Goal: Task Accomplishment & Management: Use online tool/utility

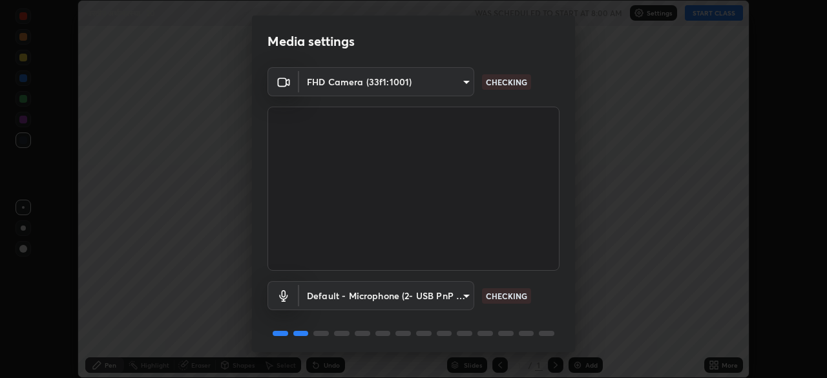
scroll to position [46, 0]
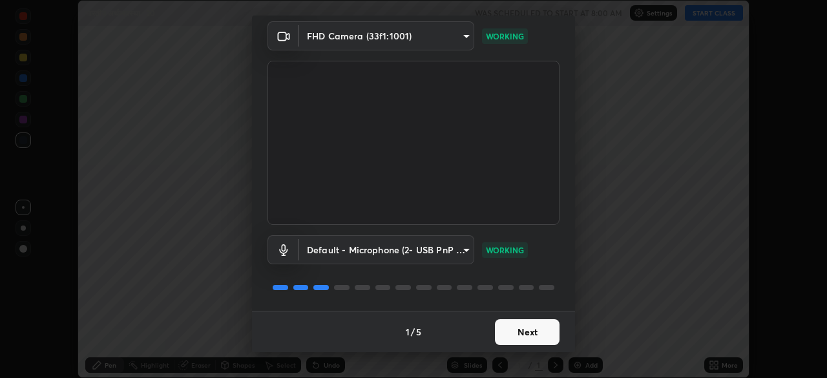
click at [508, 332] on button "Next" at bounding box center [527, 332] width 65 height 26
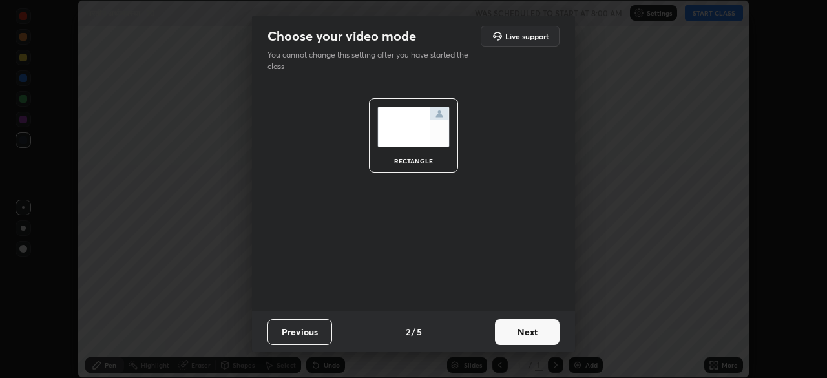
scroll to position [0, 0]
click at [514, 333] on button "Next" at bounding box center [527, 332] width 65 height 26
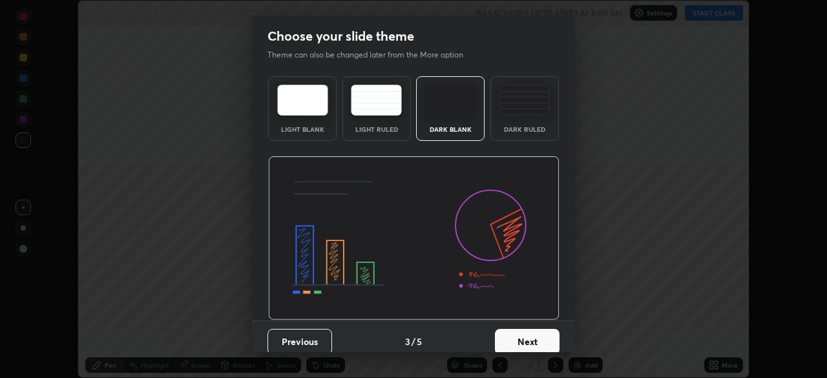
click at [507, 345] on button "Next" at bounding box center [527, 342] width 65 height 26
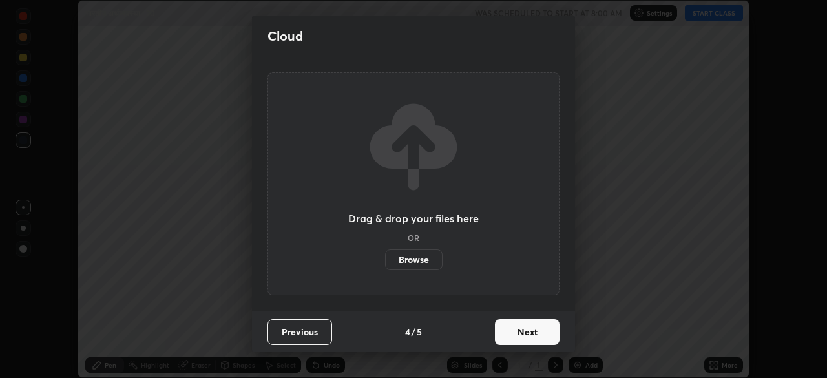
click at [508, 332] on button "Next" at bounding box center [527, 332] width 65 height 26
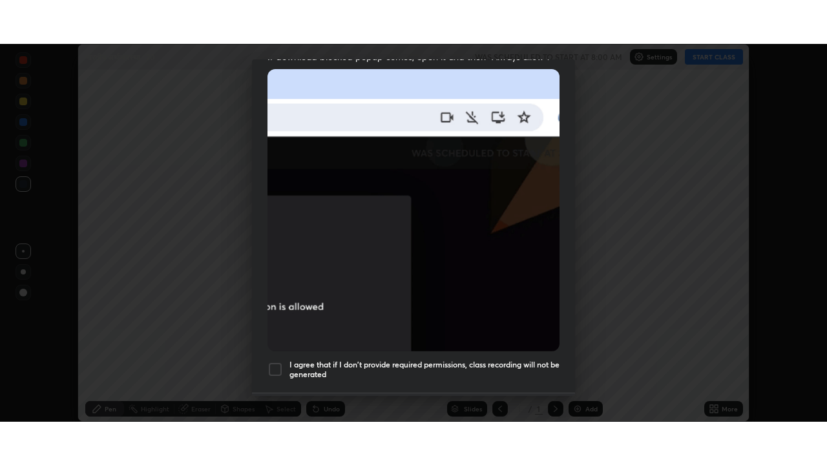
scroll to position [310, 0]
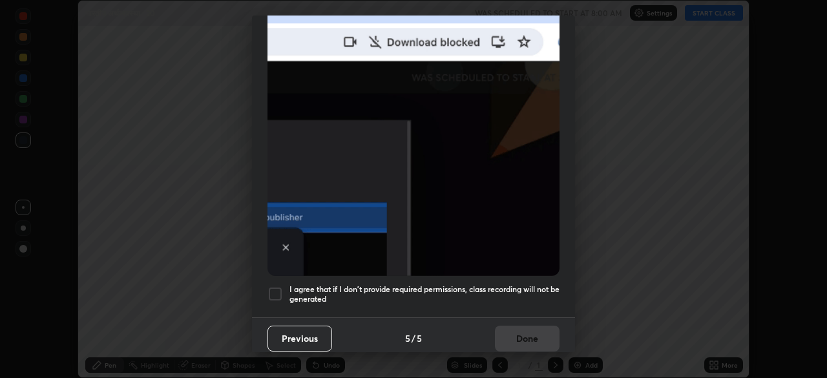
click at [273, 289] on div at bounding box center [276, 294] width 16 height 16
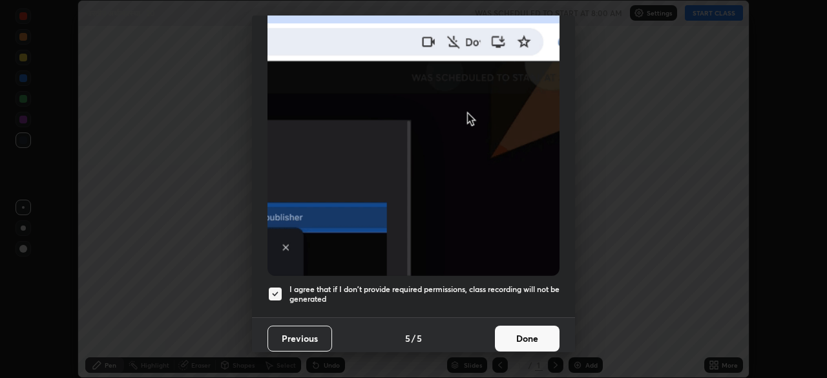
click at [514, 328] on button "Done" at bounding box center [527, 339] width 65 height 26
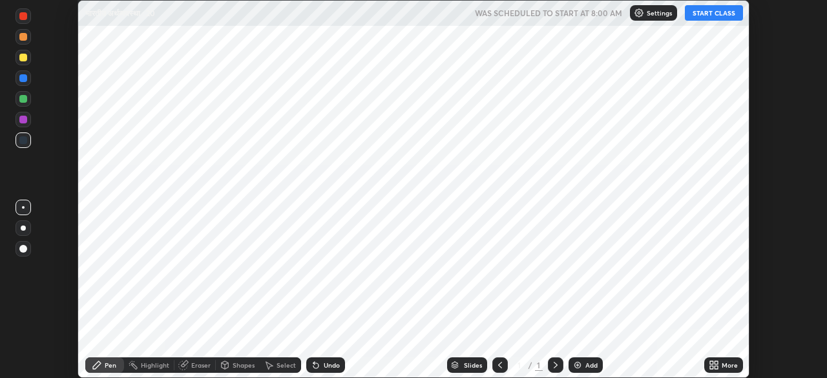
click at [716, 368] on icon at bounding box center [716, 367] width 3 height 3
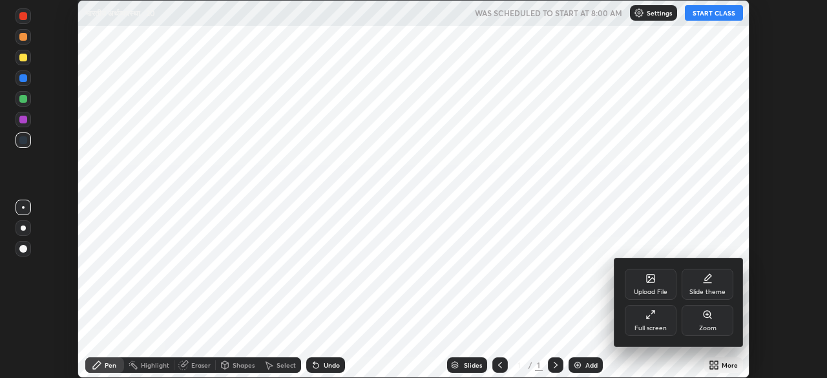
click at [653, 313] on icon at bounding box center [651, 315] width 10 height 10
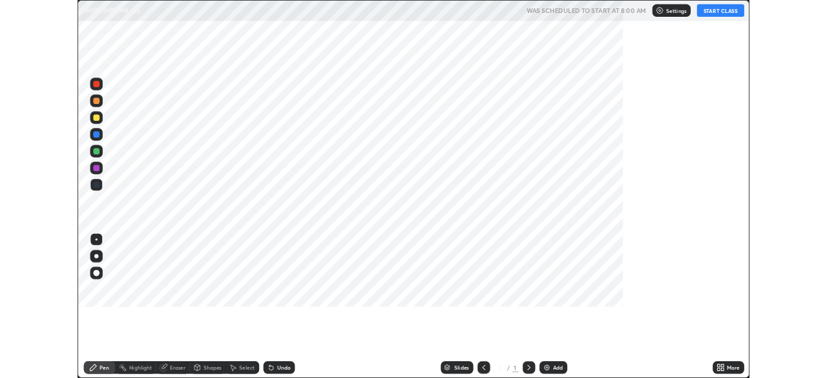
scroll to position [465, 827]
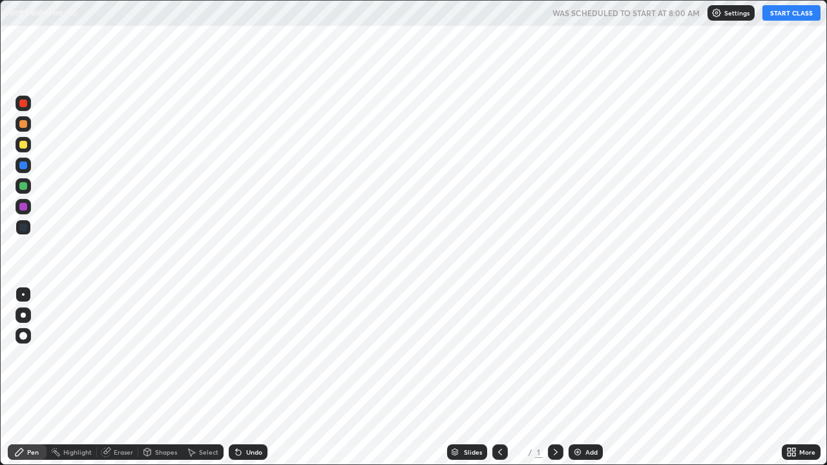
click at [580, 377] on img at bounding box center [577, 452] width 10 height 10
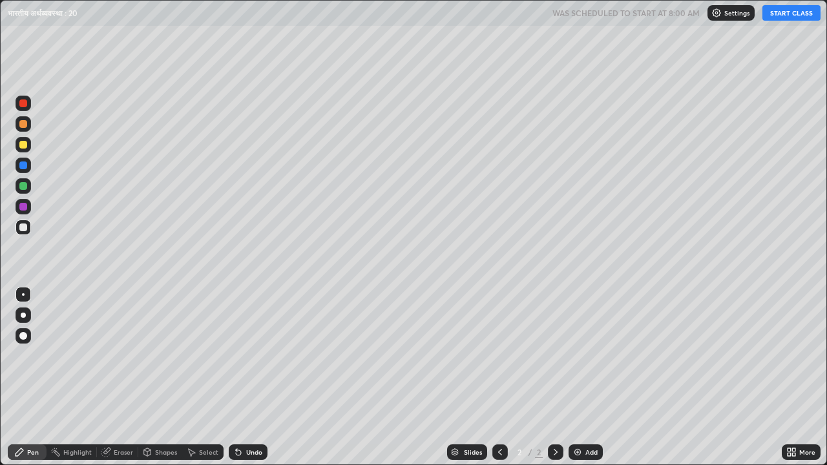
click at [790, 17] on button "START CLASS" at bounding box center [791, 13] width 58 height 16
click at [126, 377] on div "Eraser" at bounding box center [117, 453] width 41 height 16
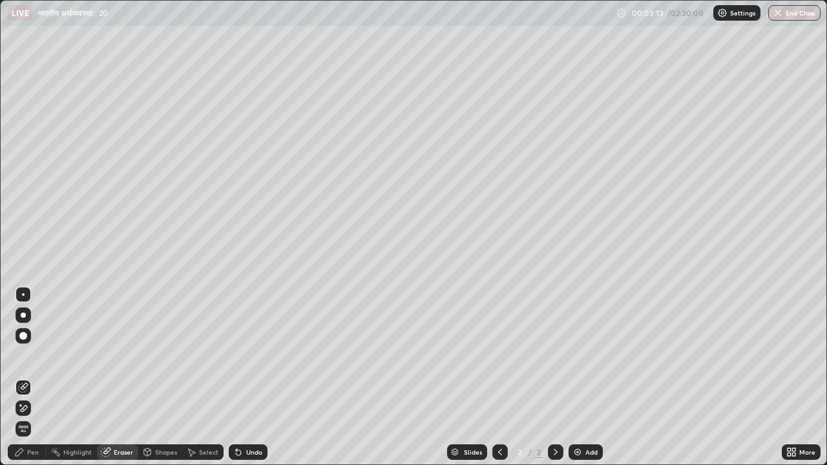
click at [34, 377] on div "Pen" at bounding box center [33, 452] width 12 height 6
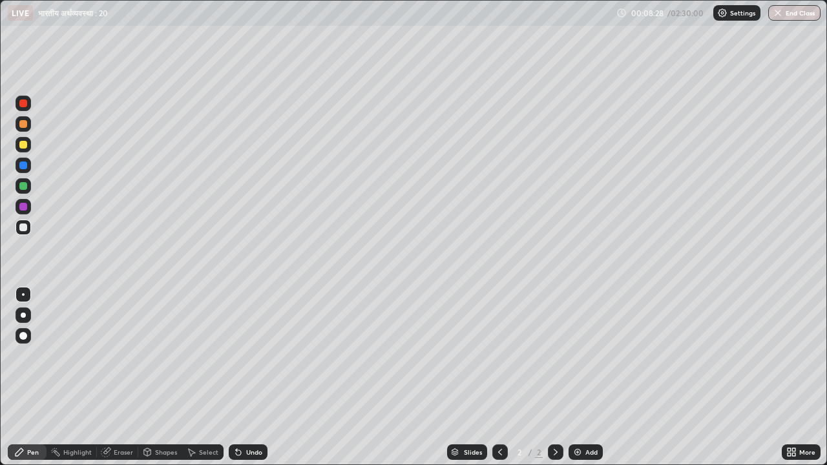
click at [212, 377] on div "Select" at bounding box center [202, 452] width 41 height 26
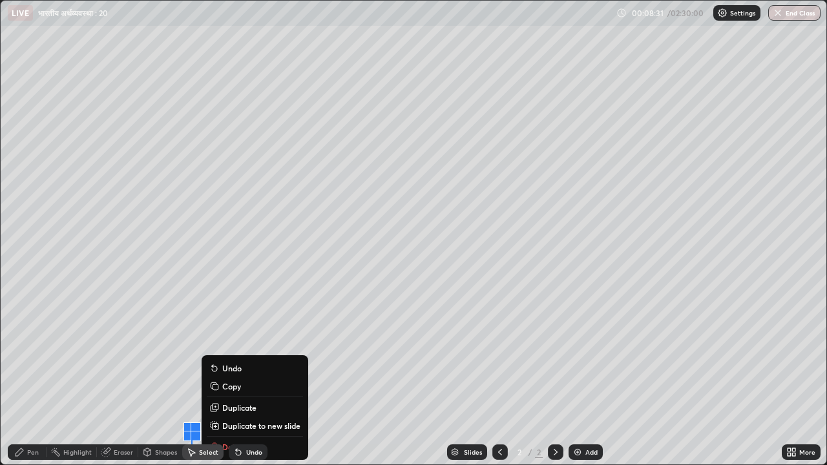
click at [31, 377] on div "Pen" at bounding box center [27, 453] width 39 height 16
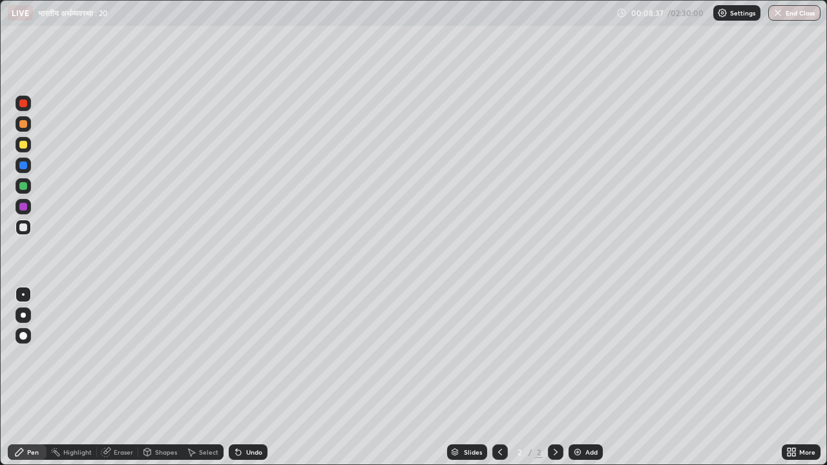
click at [283, 377] on div "Slides 2 / 2 Add" at bounding box center [525, 452] width 514 height 26
click at [582, 377] on div "Add" at bounding box center [586, 453] width 34 height 16
click at [120, 377] on div "Eraser" at bounding box center [123, 452] width 19 height 6
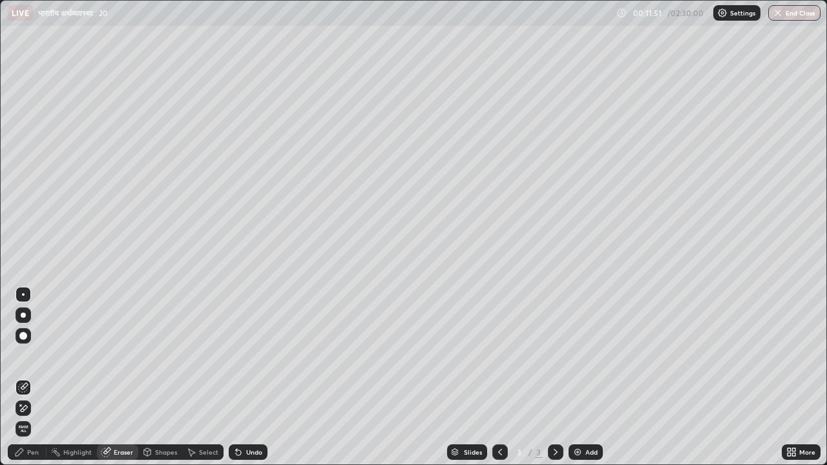
click at [37, 377] on div "Pen" at bounding box center [33, 452] width 12 height 6
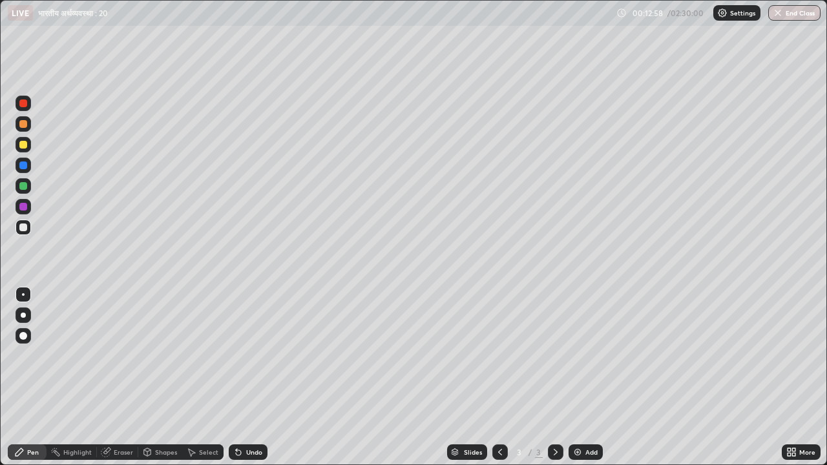
click at [0, 328] on div "Setting up your live class" at bounding box center [413, 232] width 827 height 465
click at [112, 377] on div "Eraser" at bounding box center [117, 453] width 41 height 16
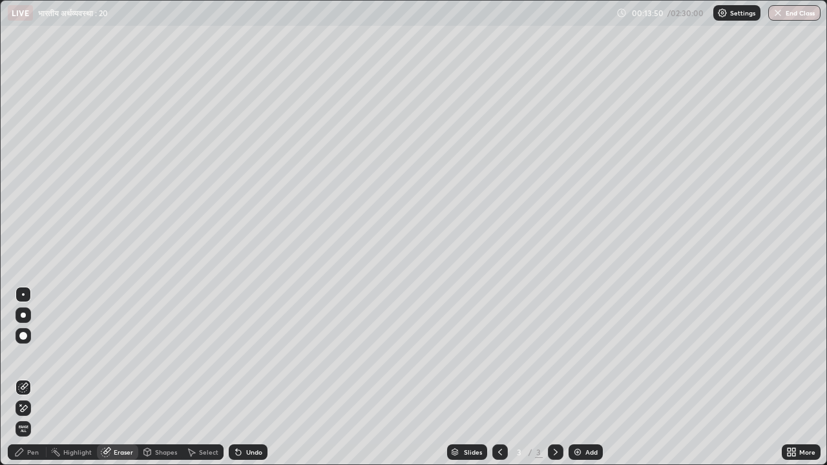
click at [28, 377] on div "Pen" at bounding box center [33, 452] width 12 height 6
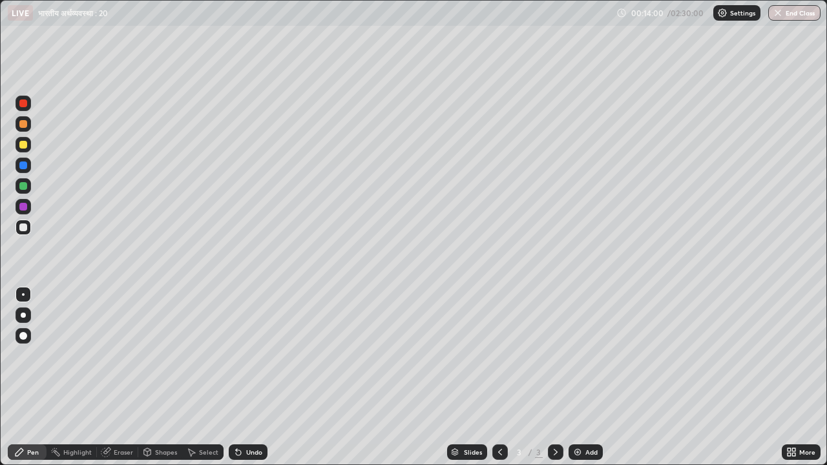
click at [0, 328] on div "Setting up your live class" at bounding box center [413, 232] width 827 height 465
click at [118, 377] on div "Eraser" at bounding box center [123, 452] width 19 height 6
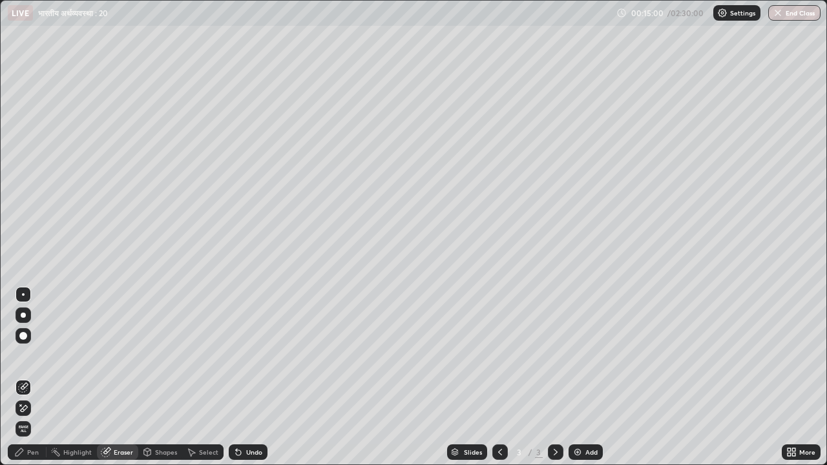
click at [26, 377] on div "Pen" at bounding box center [27, 453] width 39 height 16
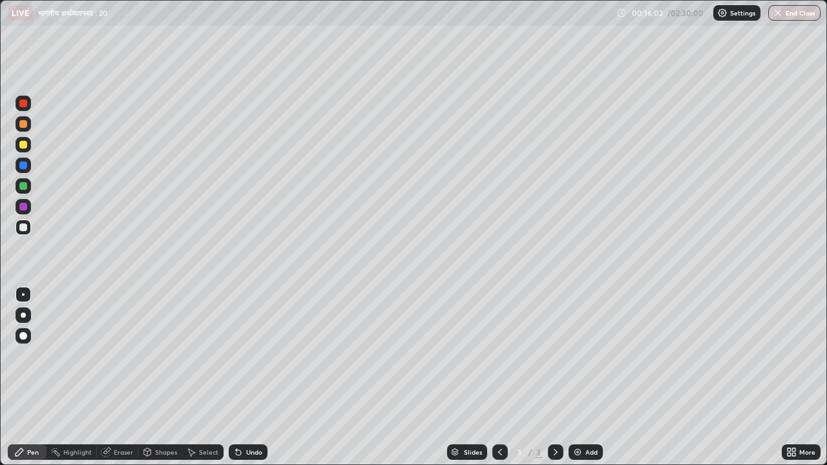
click at [112, 377] on div "Eraser" at bounding box center [117, 453] width 41 height 16
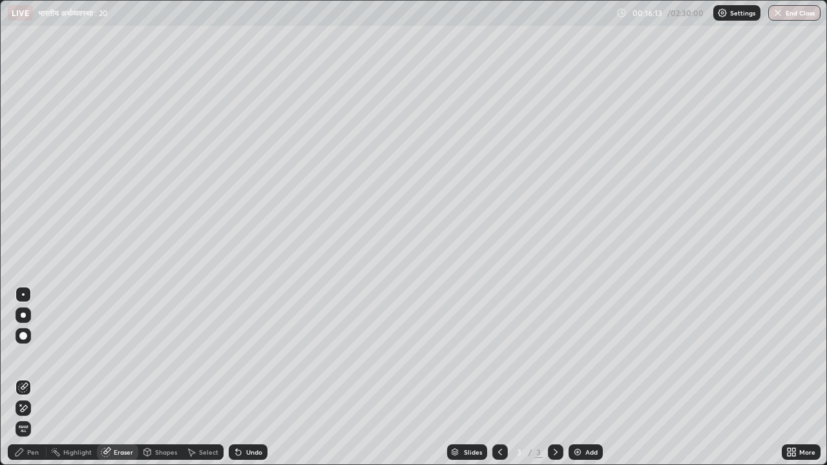
click at [28, 377] on div "Pen" at bounding box center [33, 452] width 12 height 6
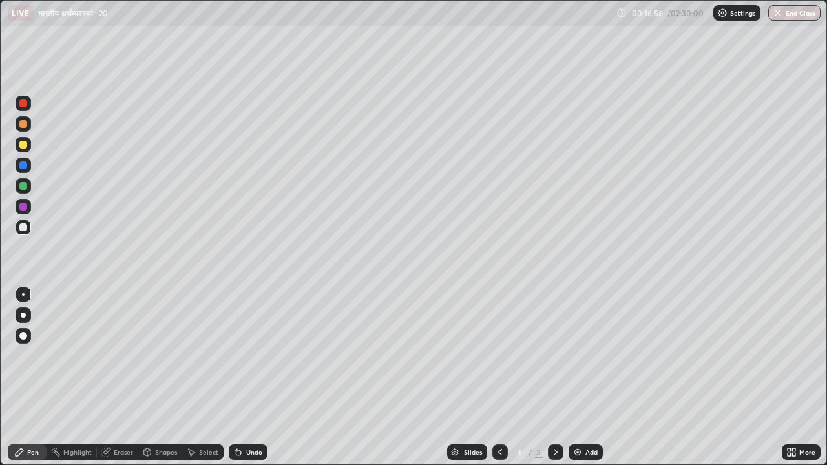
click at [575, 377] on img at bounding box center [577, 452] width 10 height 10
click at [498, 377] on icon at bounding box center [500, 452] width 10 height 10
click at [497, 377] on icon at bounding box center [500, 452] width 10 height 10
click at [548, 377] on div at bounding box center [556, 453] width 16 height 16
click at [499, 377] on icon at bounding box center [500, 452] width 4 height 6
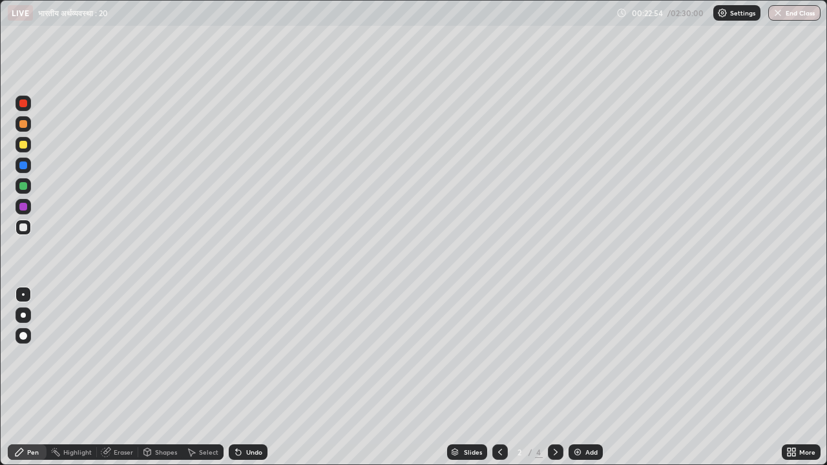
click at [555, 377] on icon at bounding box center [556, 452] width 4 height 6
click at [116, 377] on div "Eraser" at bounding box center [123, 452] width 19 height 6
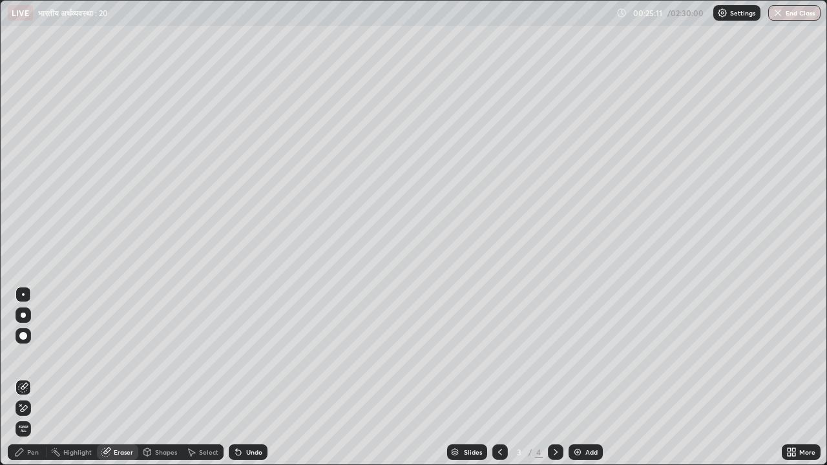
click at [25, 377] on div "Pen" at bounding box center [27, 453] width 39 height 16
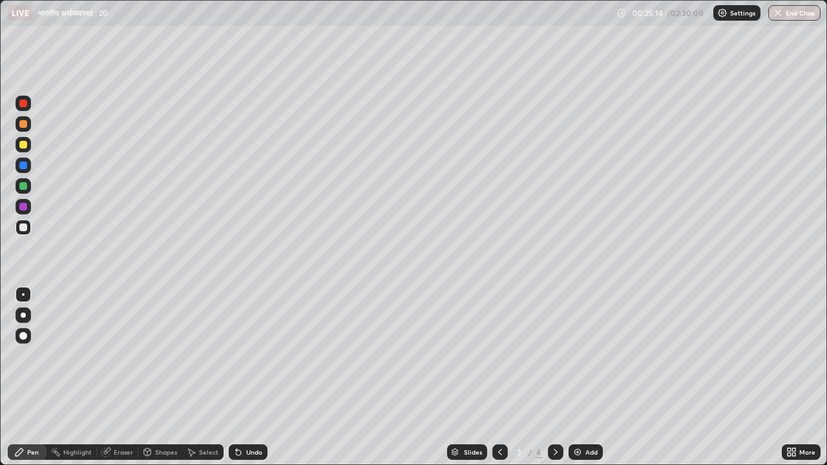
click at [120, 377] on div "Eraser" at bounding box center [123, 452] width 19 height 6
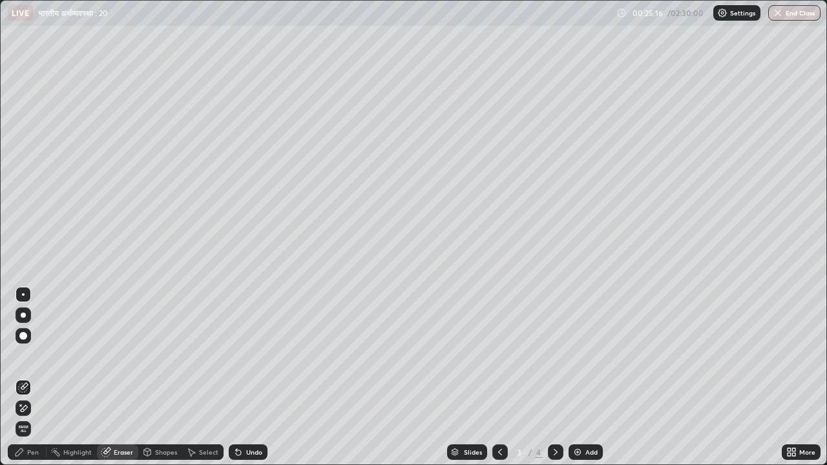
click at [32, 377] on div "Pen" at bounding box center [33, 452] width 12 height 6
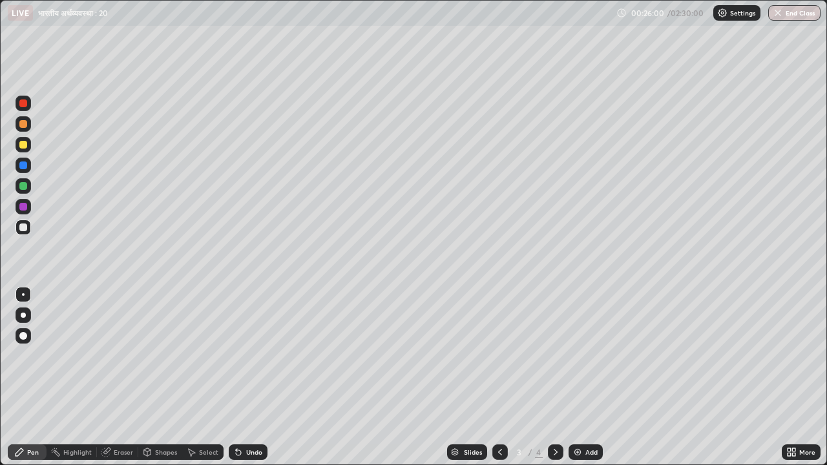
click at [554, 377] on icon at bounding box center [556, 452] width 10 height 10
click at [582, 377] on div "Add" at bounding box center [586, 453] width 34 height 16
click at [591, 377] on div "Add" at bounding box center [591, 452] width 12 height 6
click at [125, 377] on div "Eraser" at bounding box center [123, 452] width 19 height 6
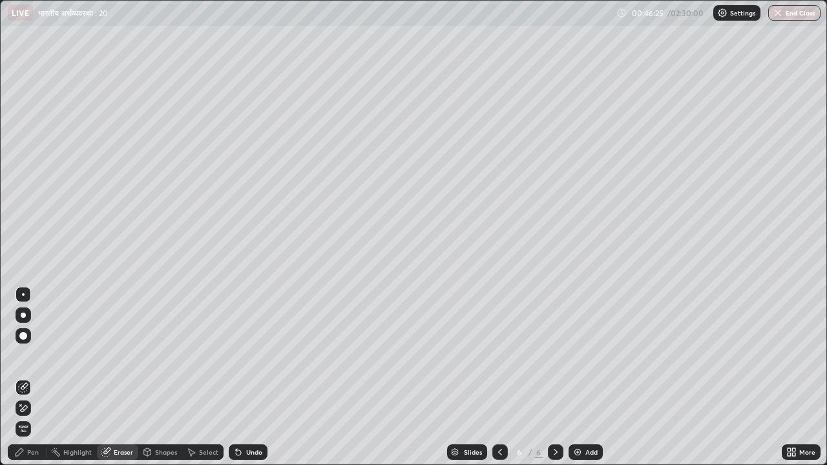
click at [34, 377] on div "Pen" at bounding box center [33, 452] width 12 height 6
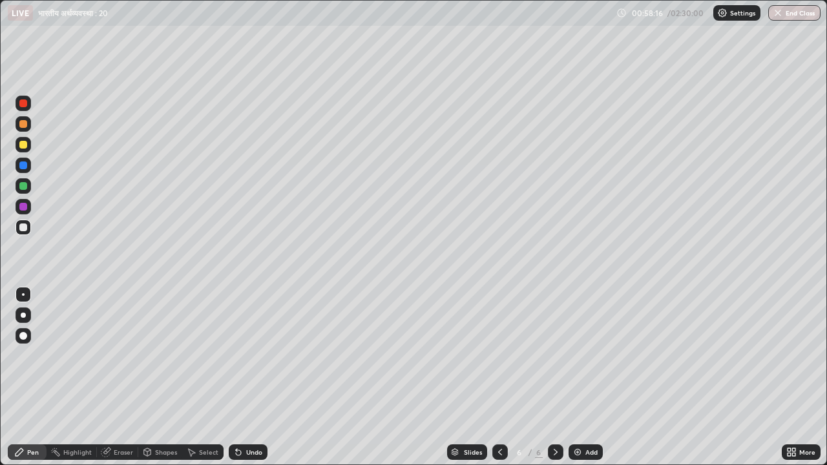
click at [578, 377] on img at bounding box center [577, 452] width 10 height 10
click at [574, 377] on img at bounding box center [577, 452] width 10 height 10
click at [677, 377] on div "Slides 8 / 8 Add" at bounding box center [525, 452] width 514 height 26
click at [583, 377] on div "Add" at bounding box center [586, 453] width 34 height 16
click at [126, 377] on div "Eraser" at bounding box center [123, 452] width 19 height 6
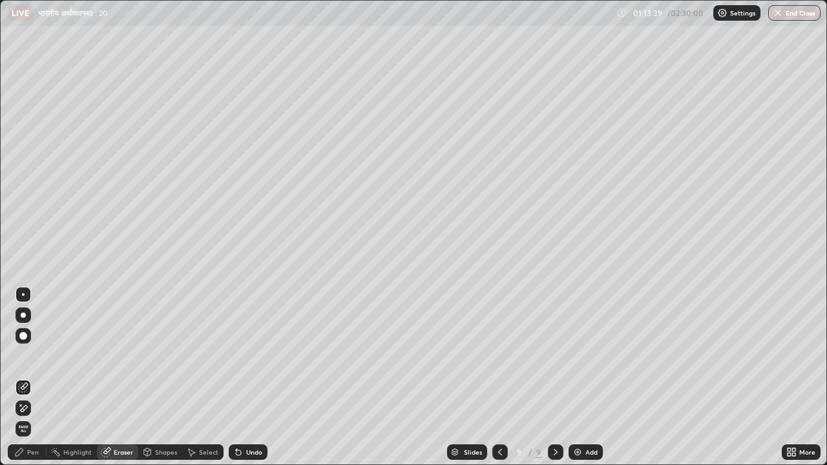
click at [32, 377] on div "Pen" at bounding box center [33, 452] width 12 height 6
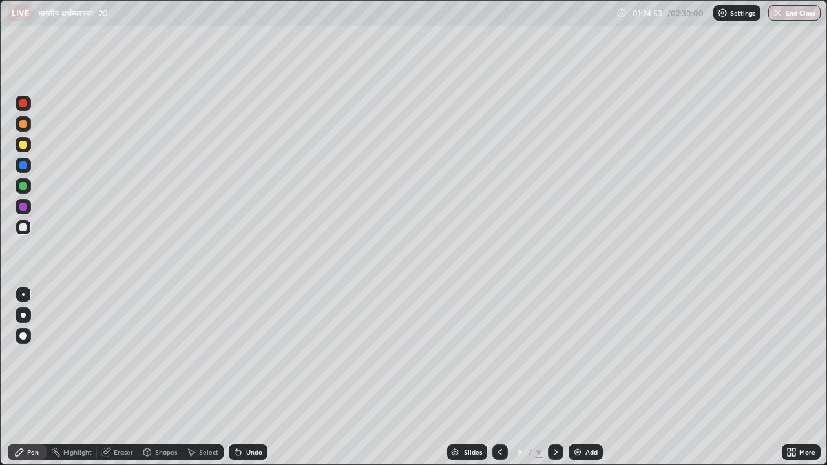
click at [580, 377] on img at bounding box center [577, 452] width 10 height 10
click at [576, 377] on img at bounding box center [577, 452] width 10 height 10
click at [121, 377] on div "Eraser" at bounding box center [123, 452] width 19 height 6
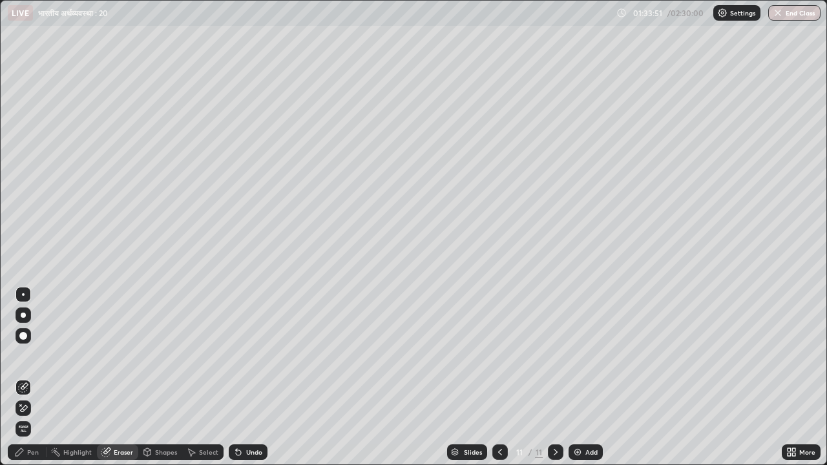
click at [31, 377] on div "Pen" at bounding box center [27, 453] width 39 height 16
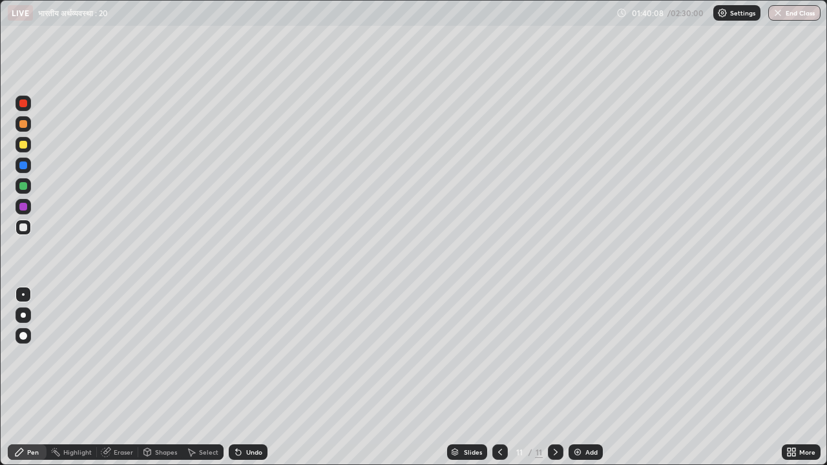
click at [499, 377] on icon at bounding box center [500, 452] width 10 height 10
click at [497, 377] on icon at bounding box center [500, 452] width 10 height 10
click at [499, 377] on icon at bounding box center [500, 452] width 10 height 10
click at [495, 377] on icon at bounding box center [500, 452] width 10 height 10
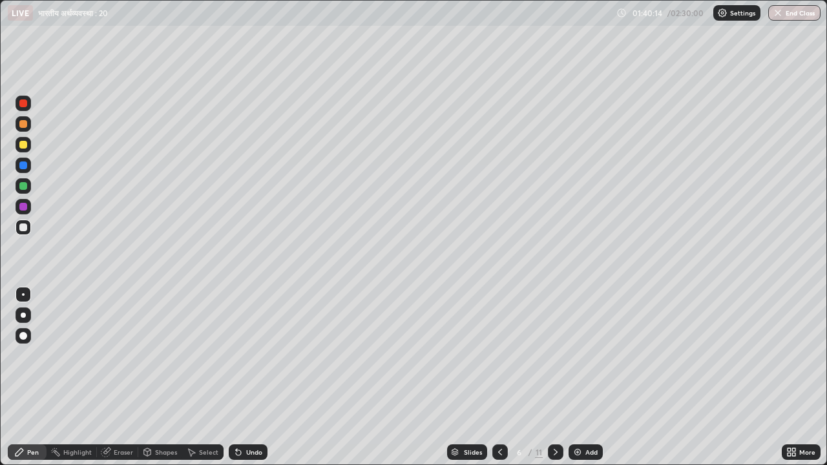
click at [499, 377] on icon at bounding box center [500, 452] width 10 height 10
click at [493, 377] on div at bounding box center [500, 453] width 16 height 16
click at [498, 377] on div at bounding box center [500, 453] width 16 height 16
click at [500, 377] on icon at bounding box center [500, 452] width 10 height 10
click at [575, 377] on img at bounding box center [577, 452] width 10 height 10
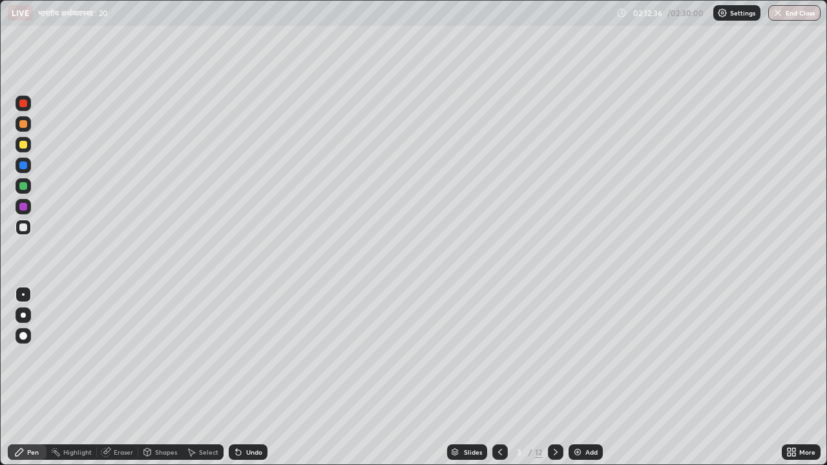
click at [581, 377] on img at bounding box center [577, 452] width 10 height 10
click at [576, 377] on img at bounding box center [577, 452] width 10 height 10
click at [0, 315] on div "Setting up your live class" at bounding box center [413, 232] width 827 height 465
click at [116, 377] on div "Eraser" at bounding box center [123, 452] width 19 height 6
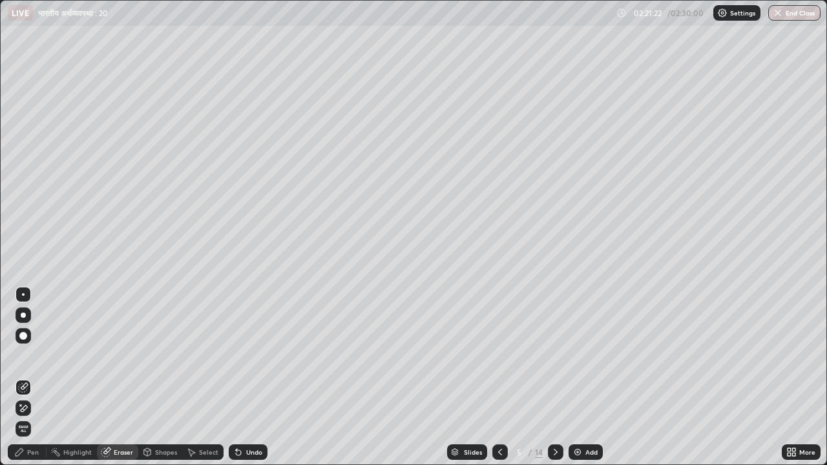
click at [27, 377] on div "Pen" at bounding box center [33, 452] width 12 height 6
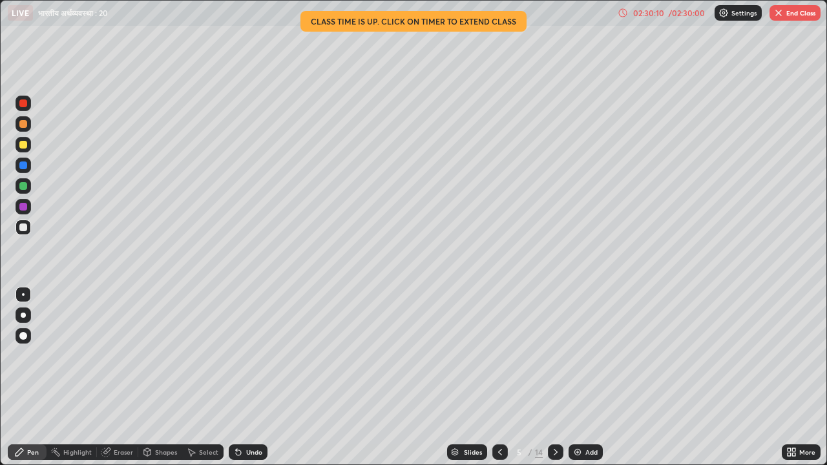
click at [649, 14] on div "02:30:10" at bounding box center [649, 13] width 36 height 8
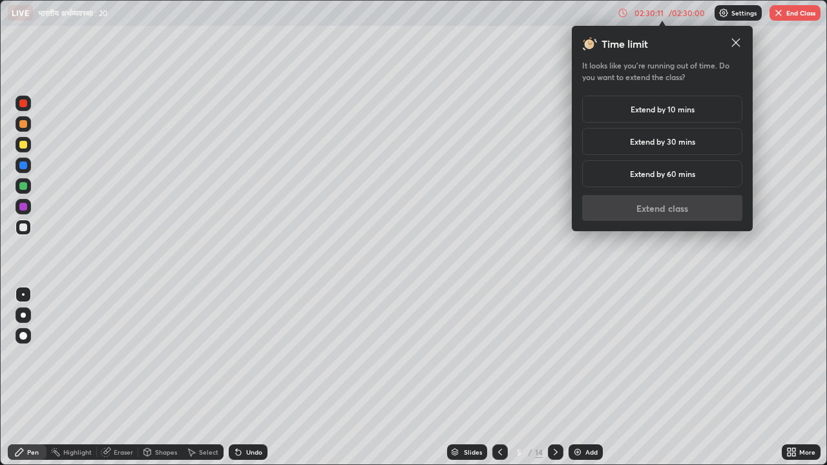
click at [641, 111] on h5 "Extend by 10 mins" at bounding box center [663, 109] width 64 height 12
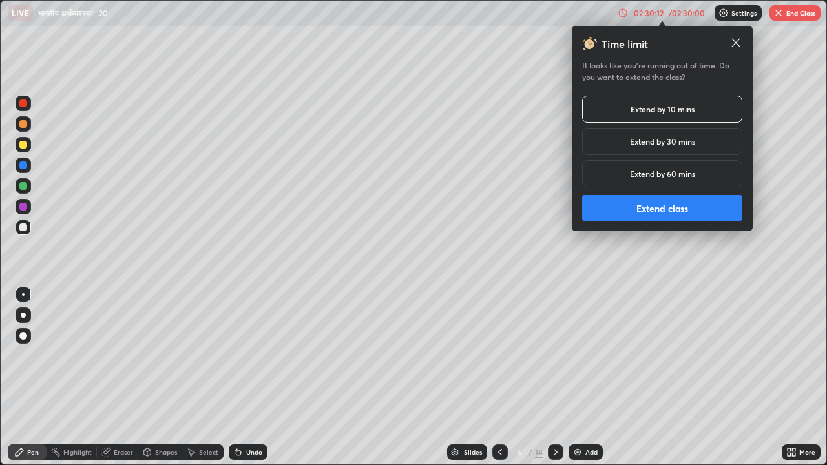
click at [640, 206] on button "Extend class" at bounding box center [662, 208] width 160 height 26
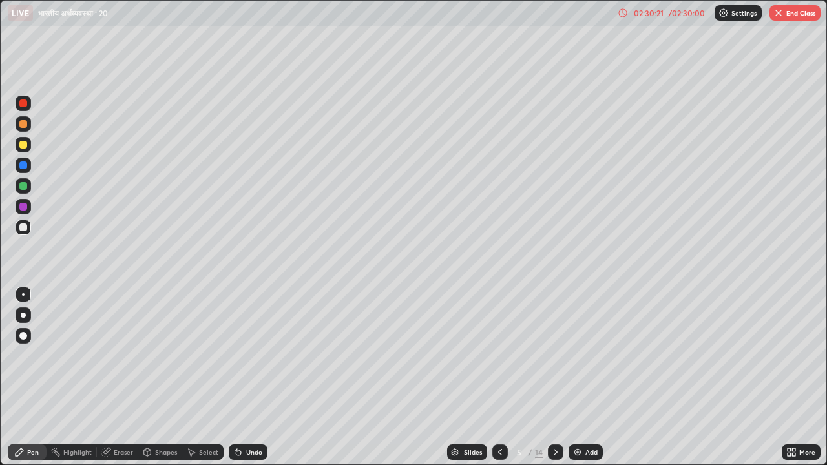
click at [648, 14] on div "02:30:21" at bounding box center [649, 13] width 36 height 8
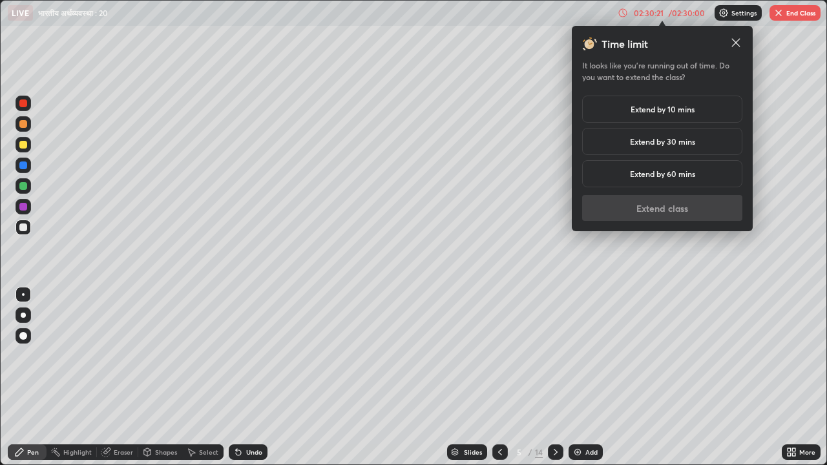
click at [647, 114] on h5 "Extend by 10 mins" at bounding box center [663, 109] width 64 height 12
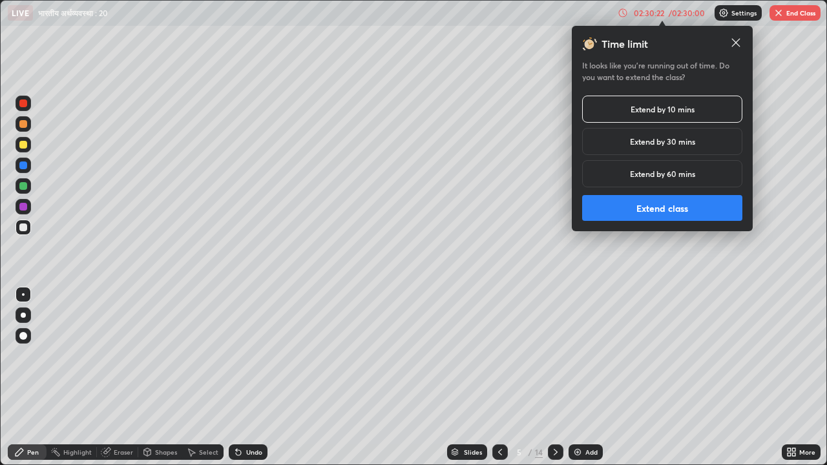
click at [646, 209] on button "Extend class" at bounding box center [662, 208] width 160 height 26
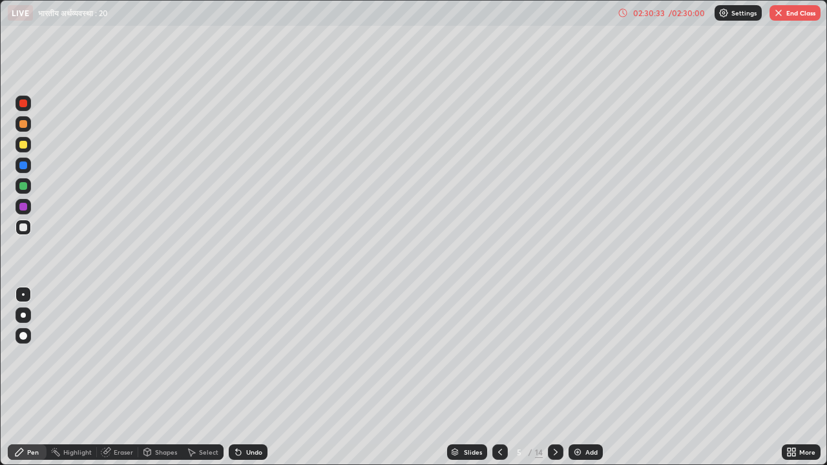
click at [648, 14] on div "02:30:33" at bounding box center [649, 13] width 36 height 8
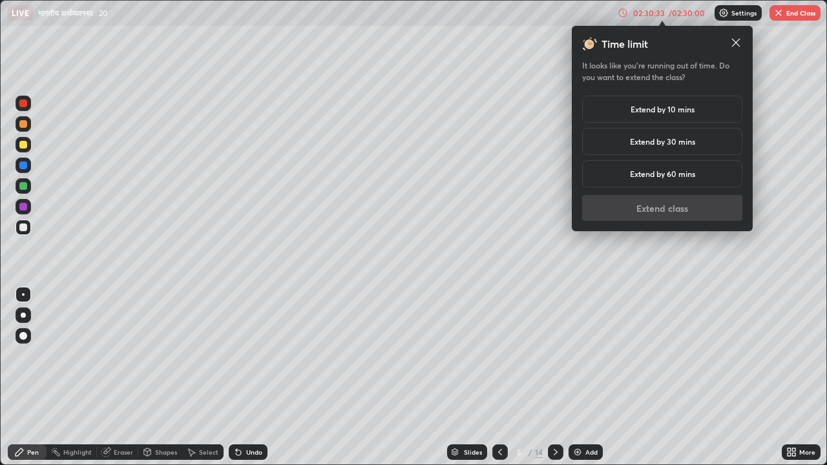
click at [640, 114] on h5 "Extend by 10 mins" at bounding box center [663, 109] width 64 height 12
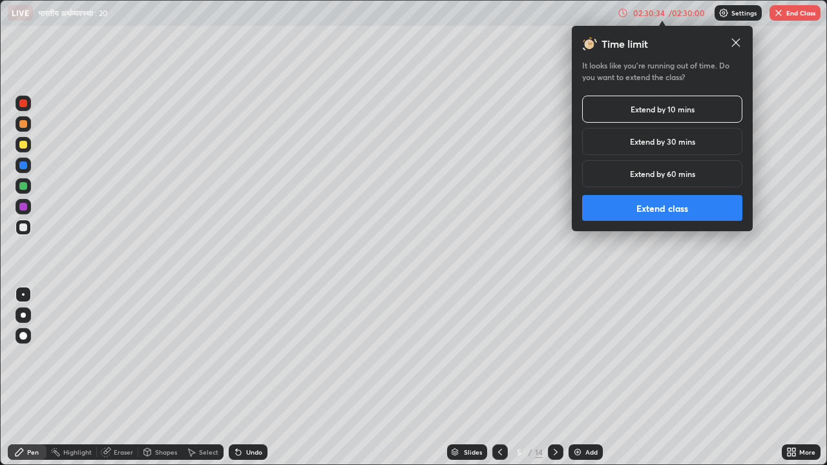
click at [649, 208] on button "Extend class" at bounding box center [662, 208] width 160 height 26
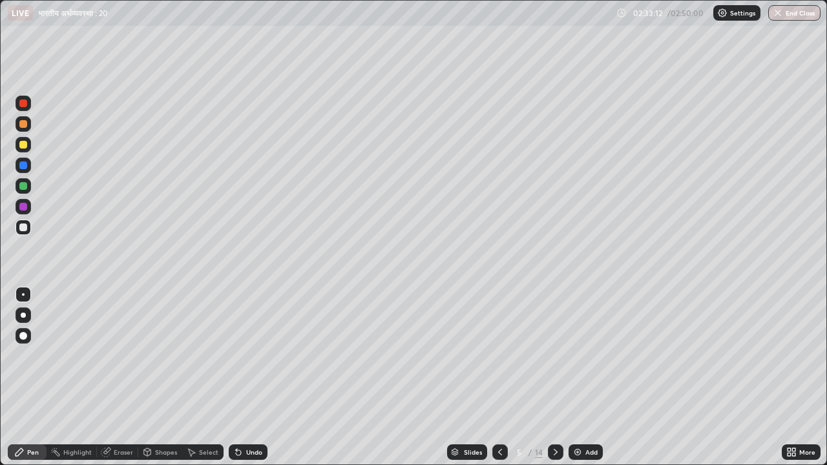
click at [795, 17] on button "End Class" at bounding box center [794, 13] width 52 height 16
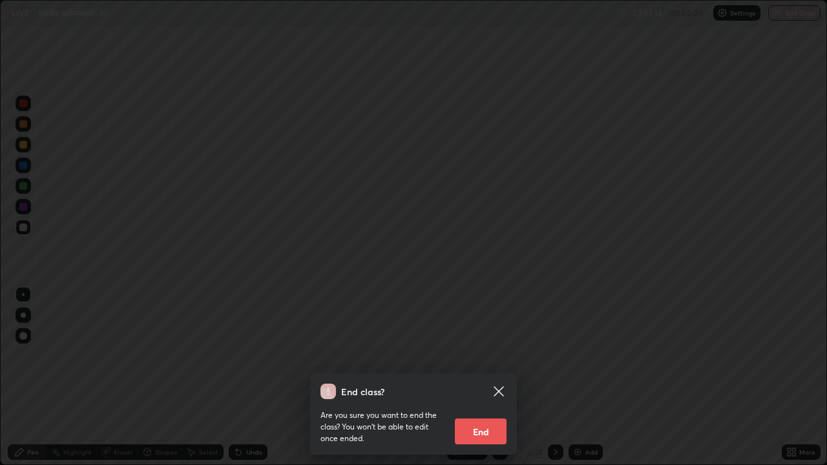
click at [479, 377] on button "End" at bounding box center [481, 432] width 52 height 26
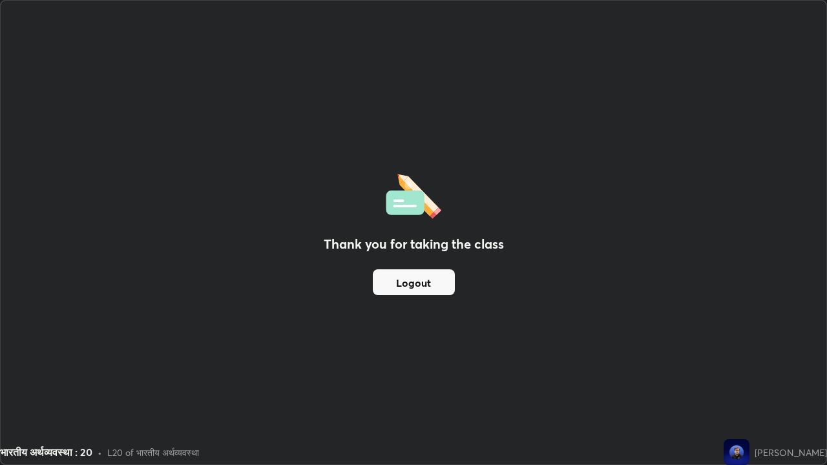
click at [731, 272] on div "Thank you for taking the class Logout" at bounding box center [414, 233] width 826 height 464
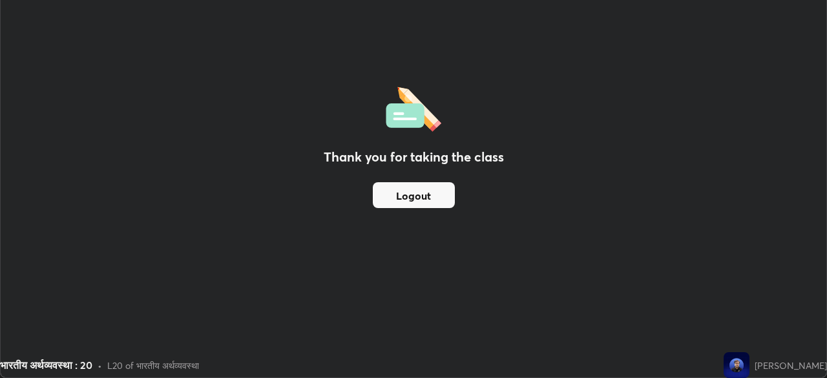
scroll to position [64238, 63789]
